Goal: Communication & Community: Answer question/provide support

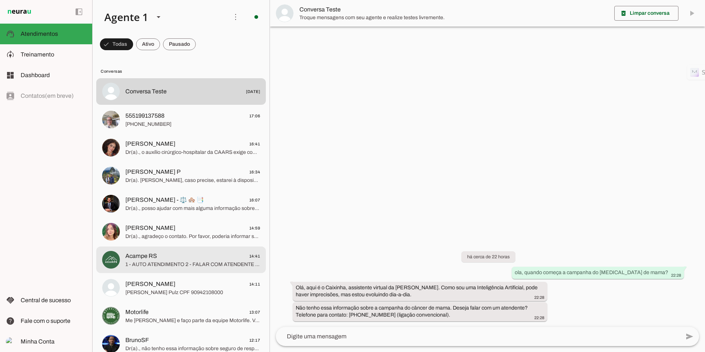
click at [177, 264] on span "1 - AUTO ATENDIMENTO 2 - FALAR COM ATENDENTE 3 - CLUBE ACAMPE" at bounding box center [192, 264] width 135 height 7
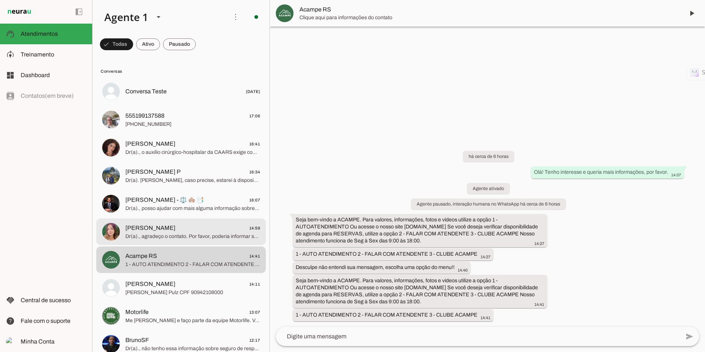
click at [166, 236] on span "Dr(a)., agradeço o contato. Por favor, poderia informar seu nome completo para …" at bounding box center [192, 236] width 135 height 7
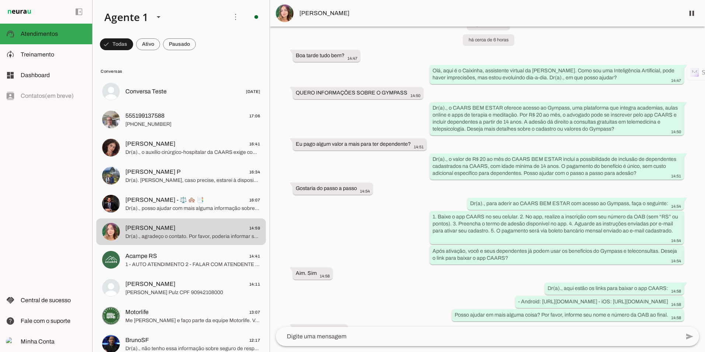
scroll to position [37, 0]
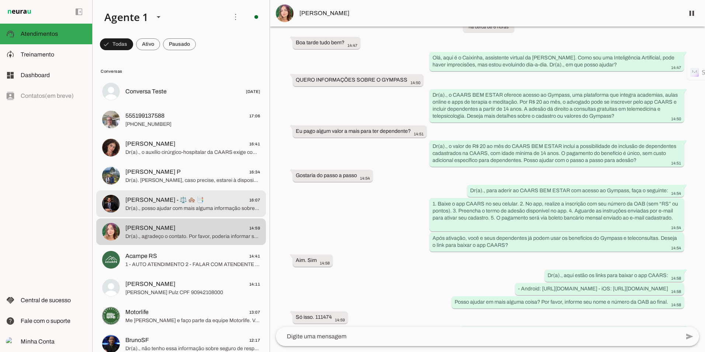
click at [142, 215] on md-item "[PERSON_NAME] - ⚖️ 🏘️ 📑 16:07 Dr(a)., posso ajudar com mais alguma informação s…" at bounding box center [181, 203] width 170 height 27
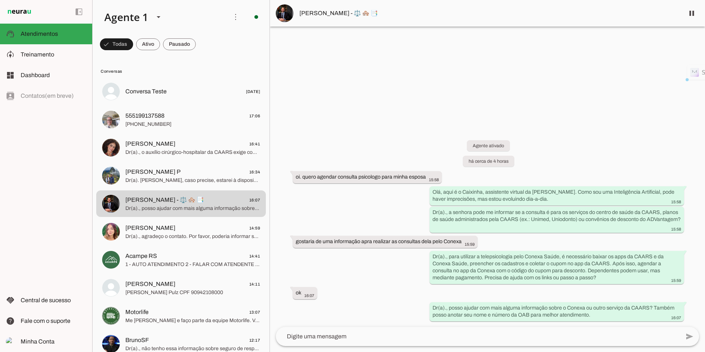
drag, startPoint x: 326, startPoint y: 241, endPoint x: 483, endPoint y: 246, distance: 156.8
click at [483, 246] on div "Agente ativado há cerca de 4 horas oi. quero agendar consulta psicologo para mi…" at bounding box center [487, 225] width 435 height 203
click at [351, 140] on div "Agente ativado há cerca de 4 horas oi. quero agendar consulta psicologo para mi…" at bounding box center [487, 225] width 435 height 203
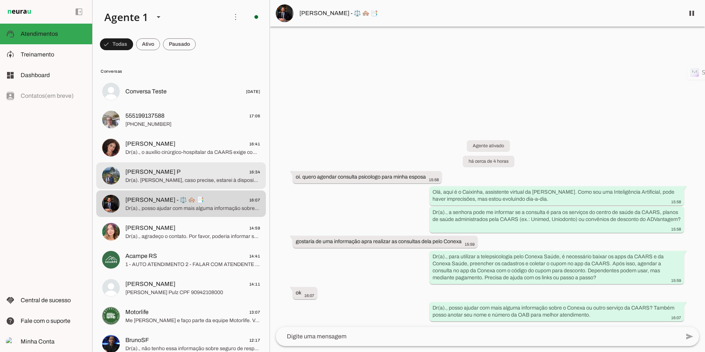
click at [160, 170] on span "[PERSON_NAME] P" at bounding box center [152, 171] width 55 height 9
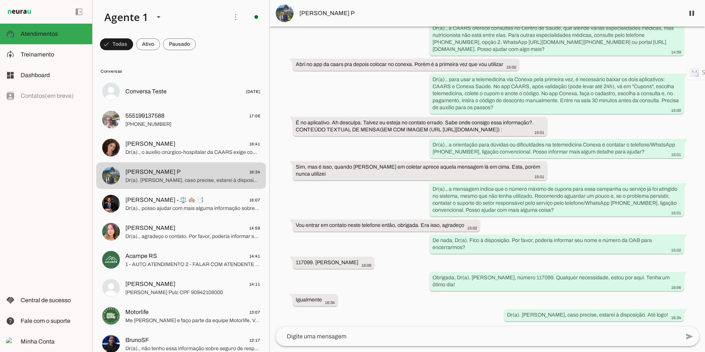
scroll to position [190, 0]
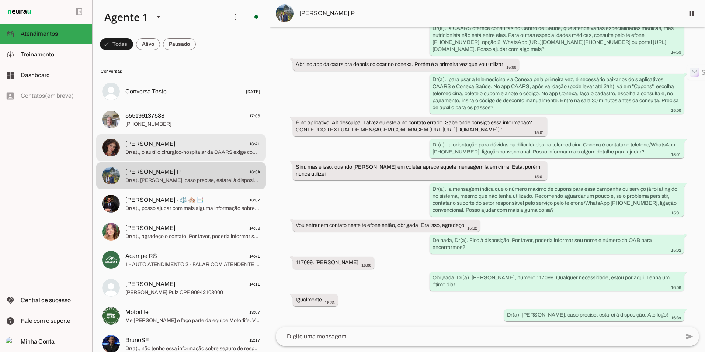
click at [179, 151] on span "Dr(a)., o auxílio cirúrgico-hospitalar da CAARS exige comprovação da situação s…" at bounding box center [192, 152] width 135 height 7
